Goal: Navigation & Orientation: Go to known website

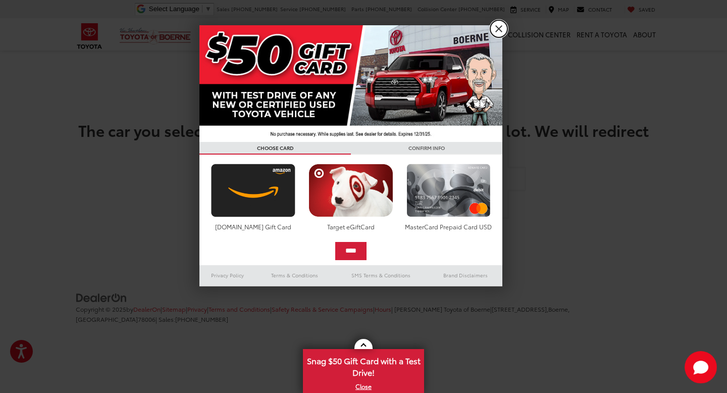
click at [499, 31] on link "X" at bounding box center [498, 28] width 17 height 17
